Goal: Task Accomplishment & Management: Manage account settings

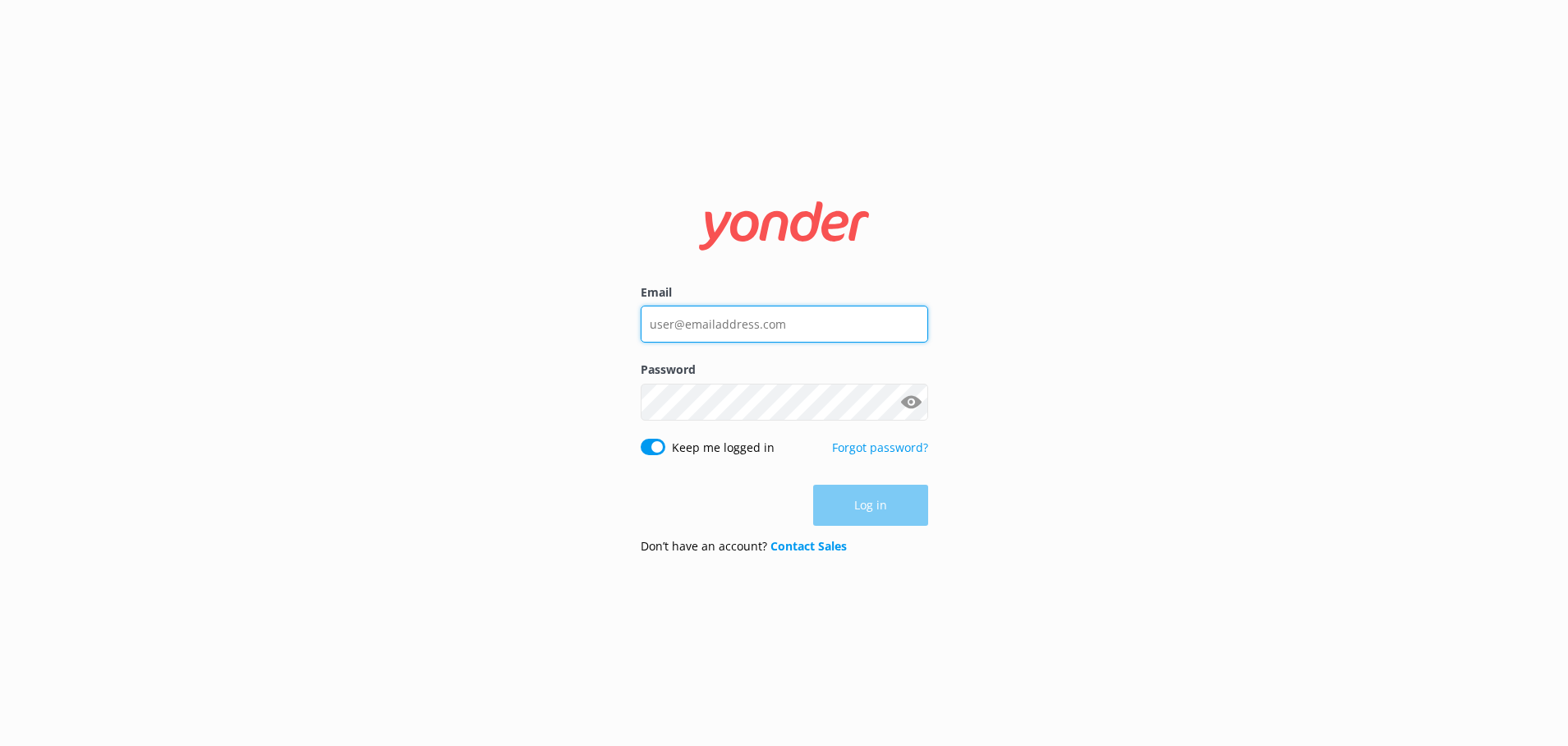
click at [855, 319] on input "Email" at bounding box center [784, 324] width 288 height 37
type input "marketing@sp"
click at [632, 315] on div "Email marketing@sp Password Show password Keep me logged in Forgot password? Lo…" at bounding box center [784, 373] width 328 height 388
drag, startPoint x: 583, startPoint y: 325, endPoint x: 611, endPoint y: 325, distance: 28.0
click at [583, 325] on div "Email Password Show password Keep me logged in Forgot password? Log in Don’t ha…" at bounding box center [784, 373] width 1568 height 746
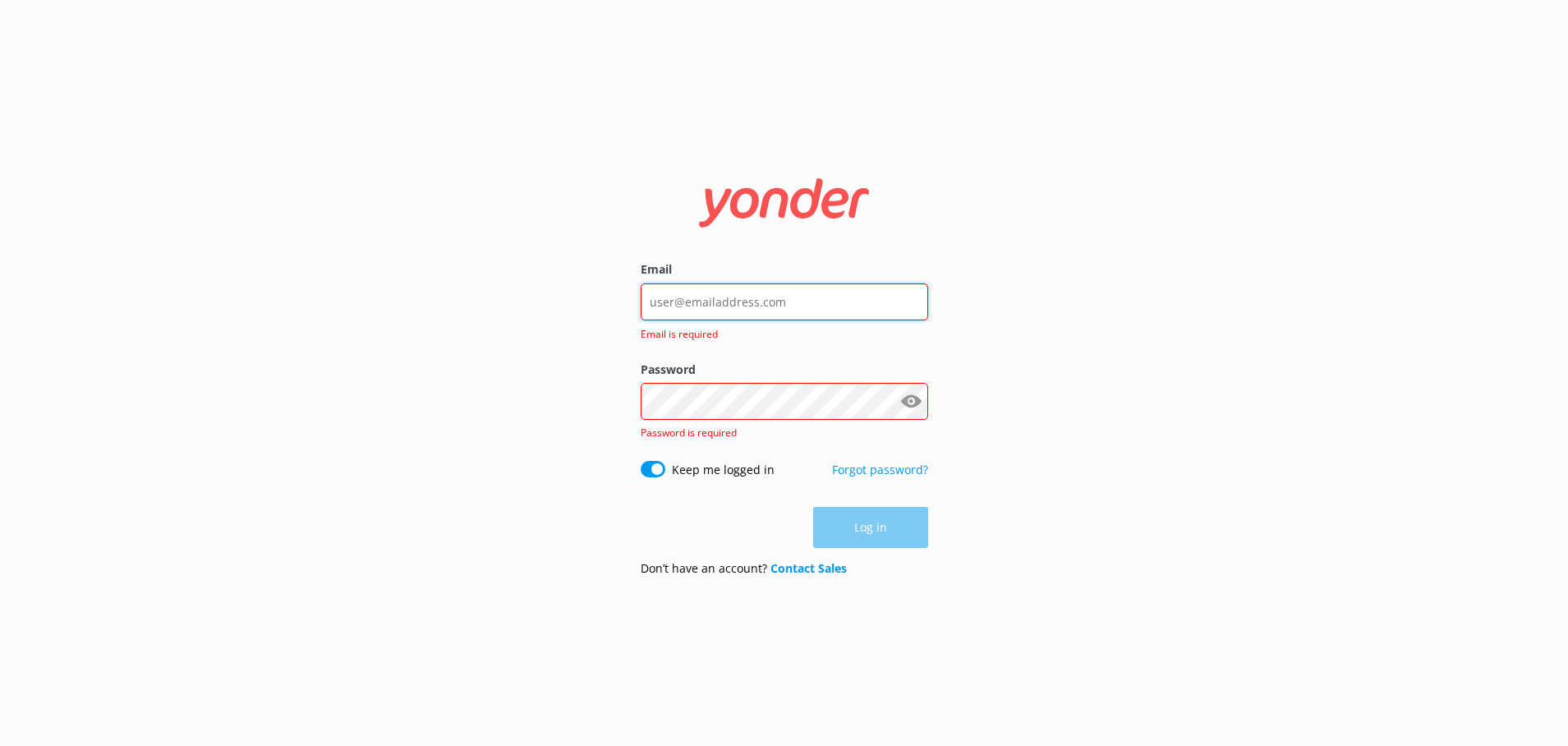
click at [678, 310] on input "Email" at bounding box center [784, 302] width 288 height 37
